Goal: Browse casually

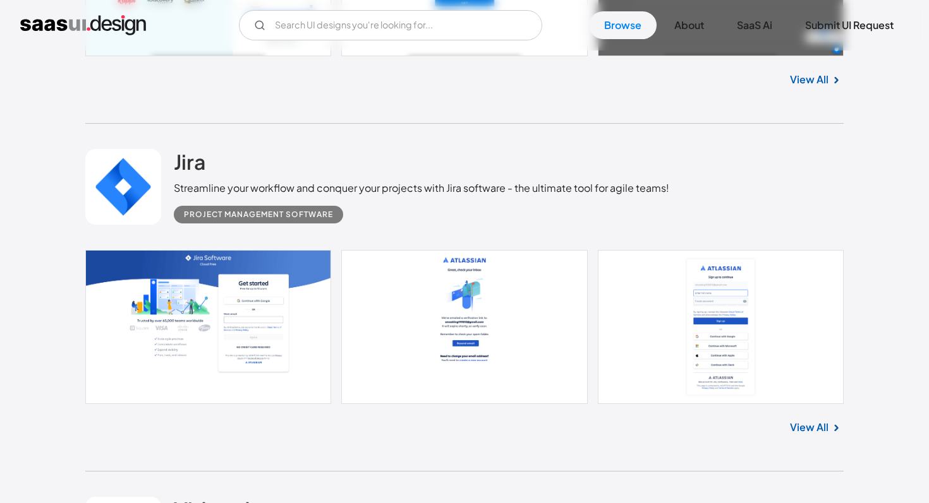
scroll to position [25086, 0]
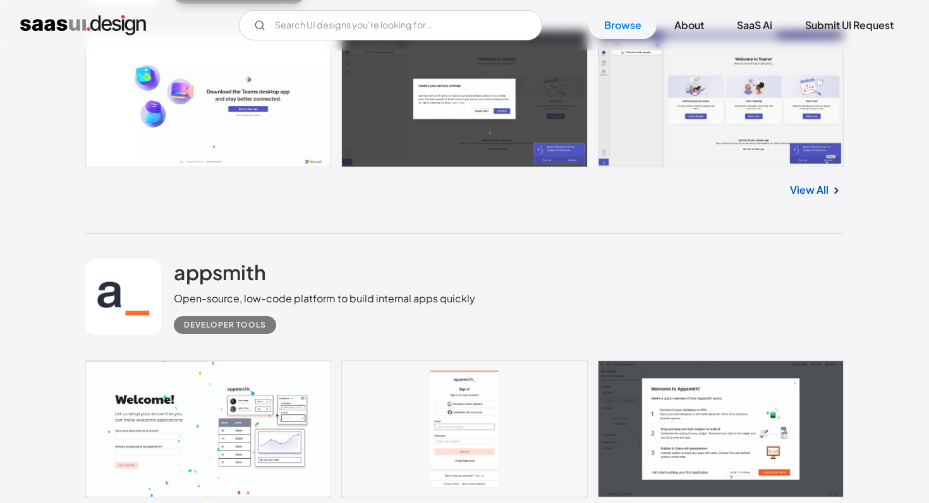
scroll to position [26647, 0]
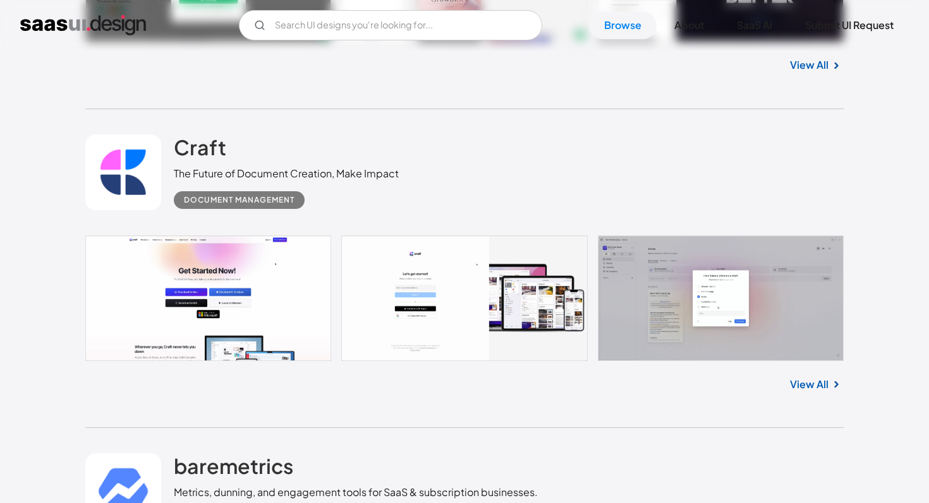
scroll to position [30473, 0]
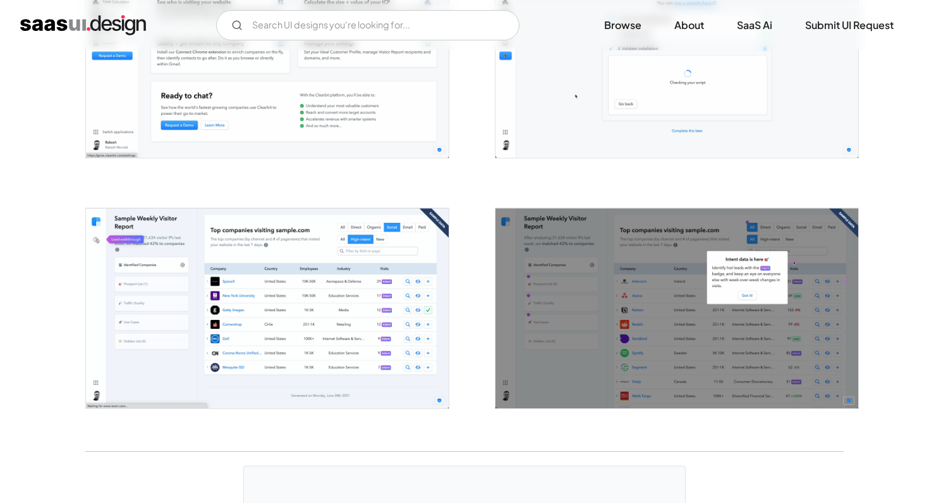
scroll to position [2099, 0]
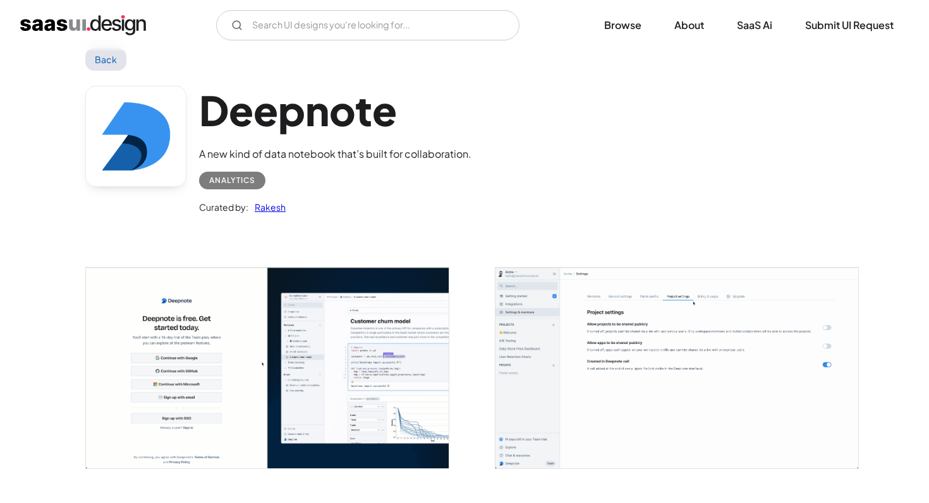
scroll to position [31, 0]
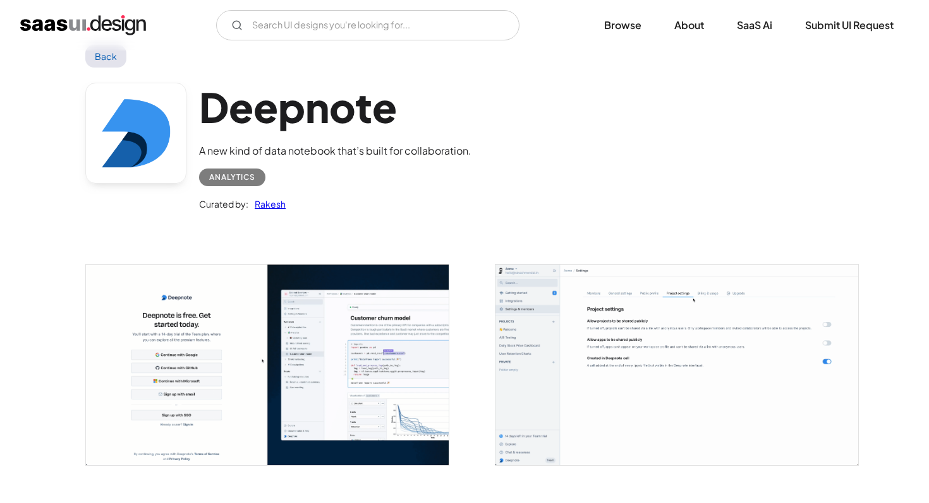
click at [512, 304] on img "open lightbox" at bounding box center [676, 365] width 363 height 201
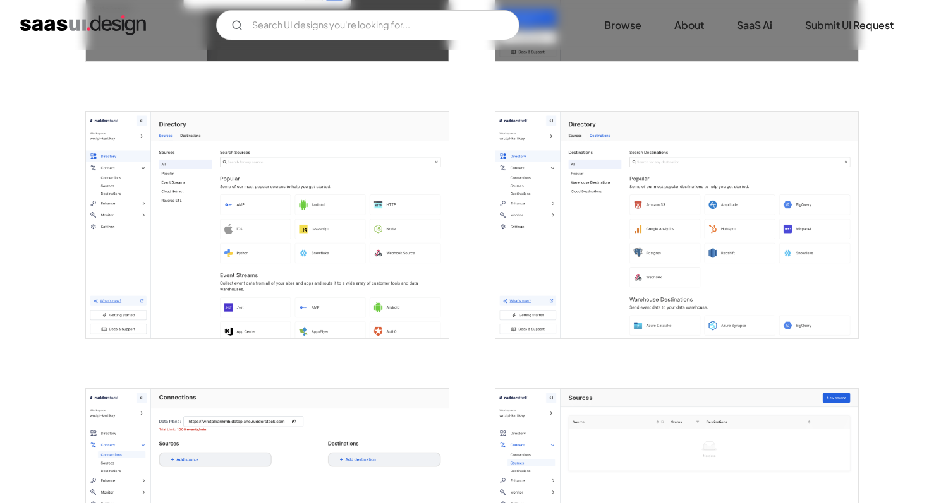
scroll to position [1275, 0]
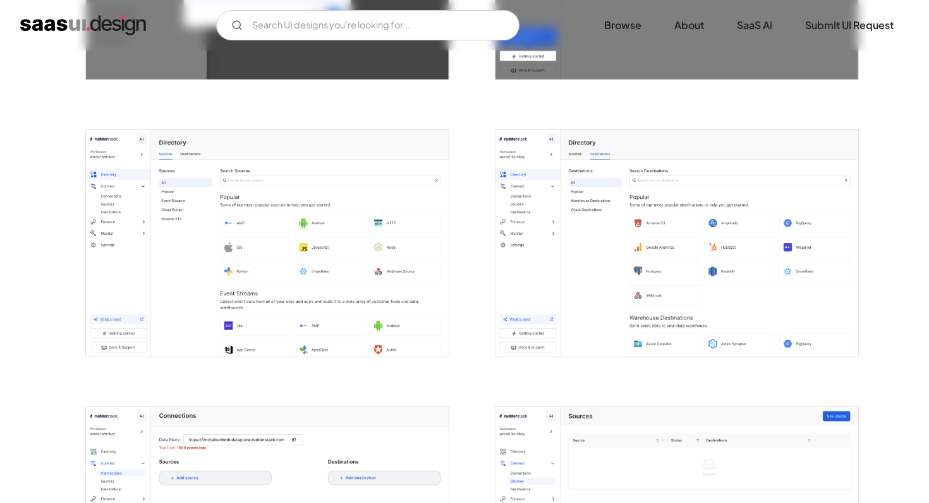
click at [576, 258] on img "open lightbox" at bounding box center [676, 243] width 363 height 227
